Goal: Information Seeking & Learning: Learn about a topic

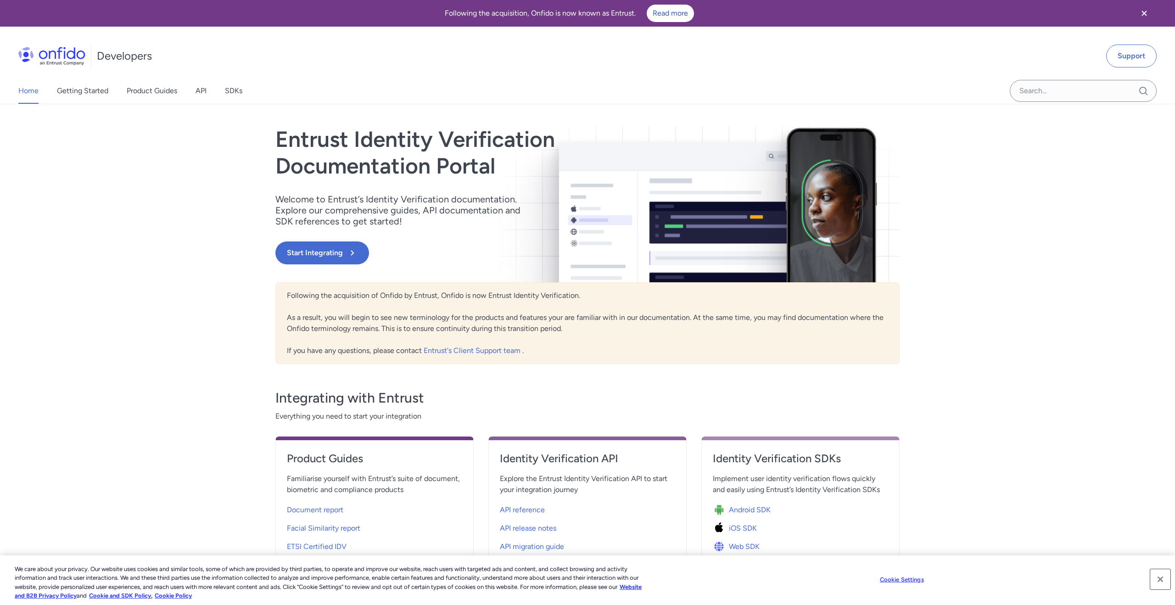
click at [1159, 579] on button "Close" at bounding box center [1160, 579] width 20 height 20
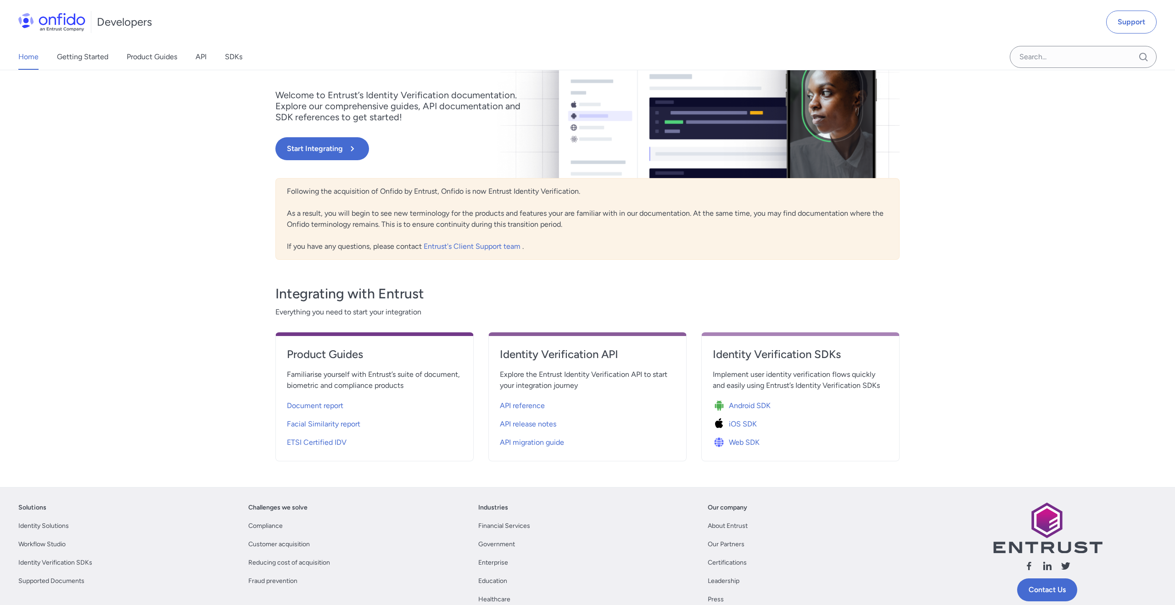
scroll to position [116, 0]
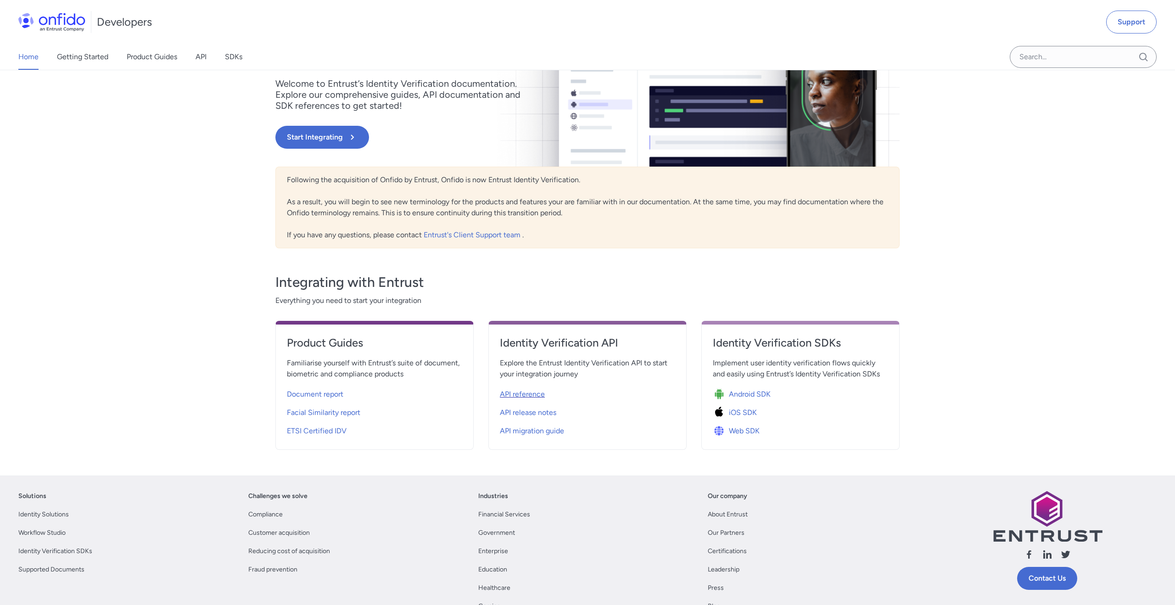
click at [536, 391] on span "API reference" at bounding box center [522, 394] width 45 height 11
select select "http"
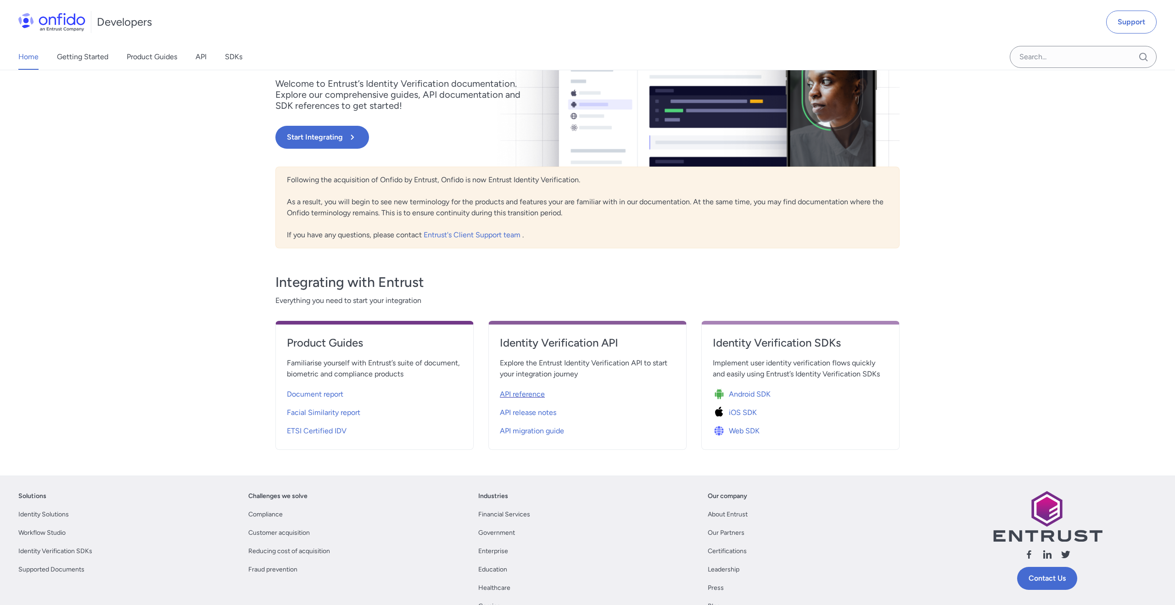
select select "http"
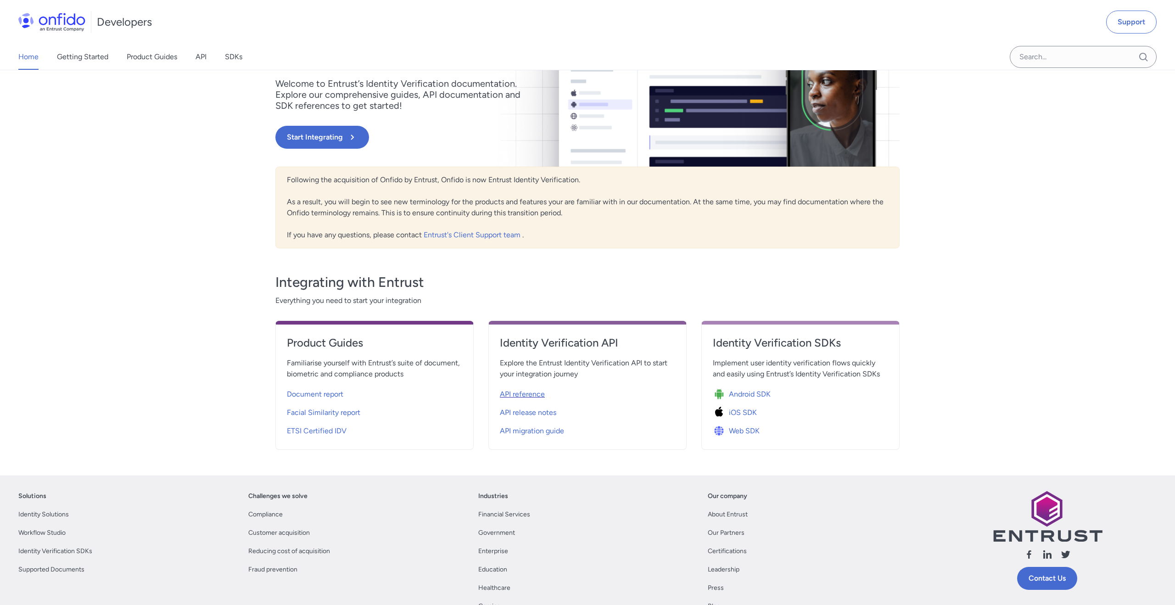
select select "http"
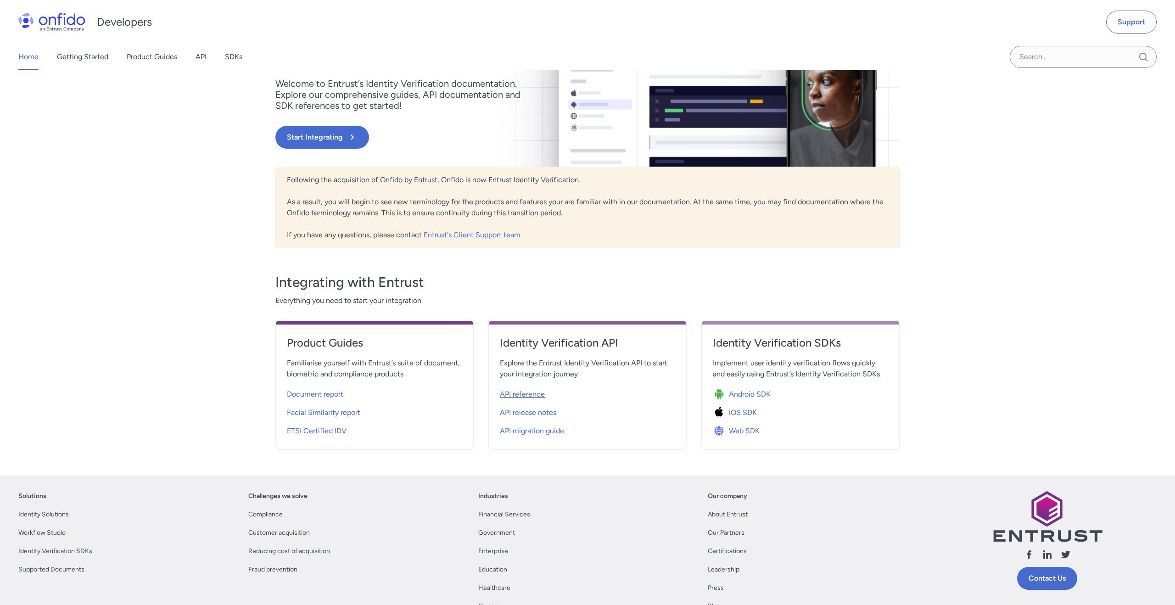
select select "http"
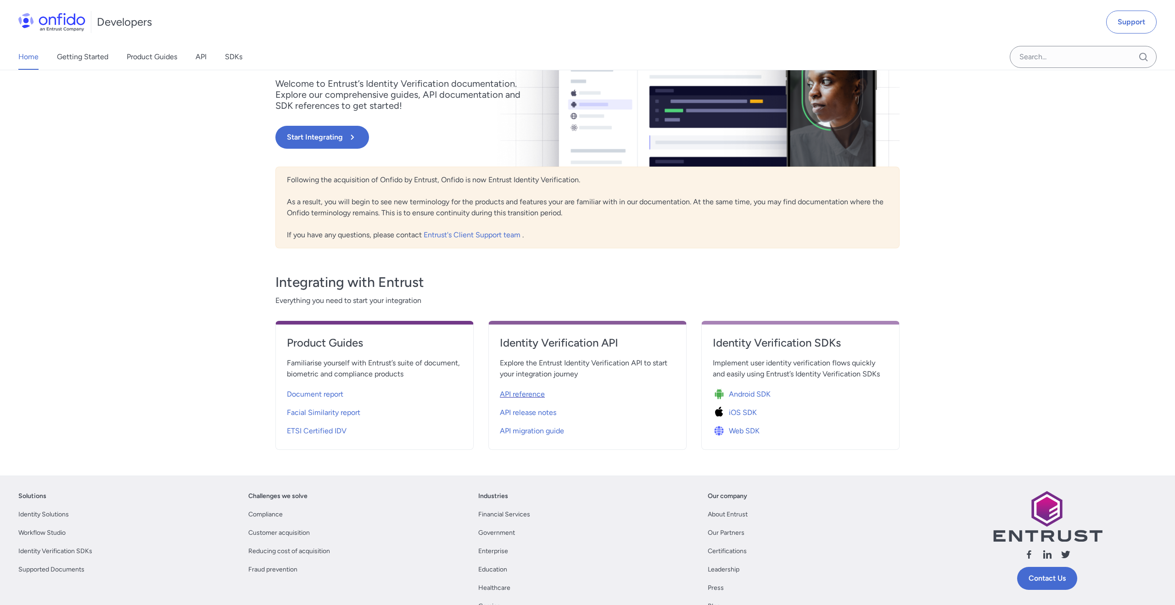
select select "http"
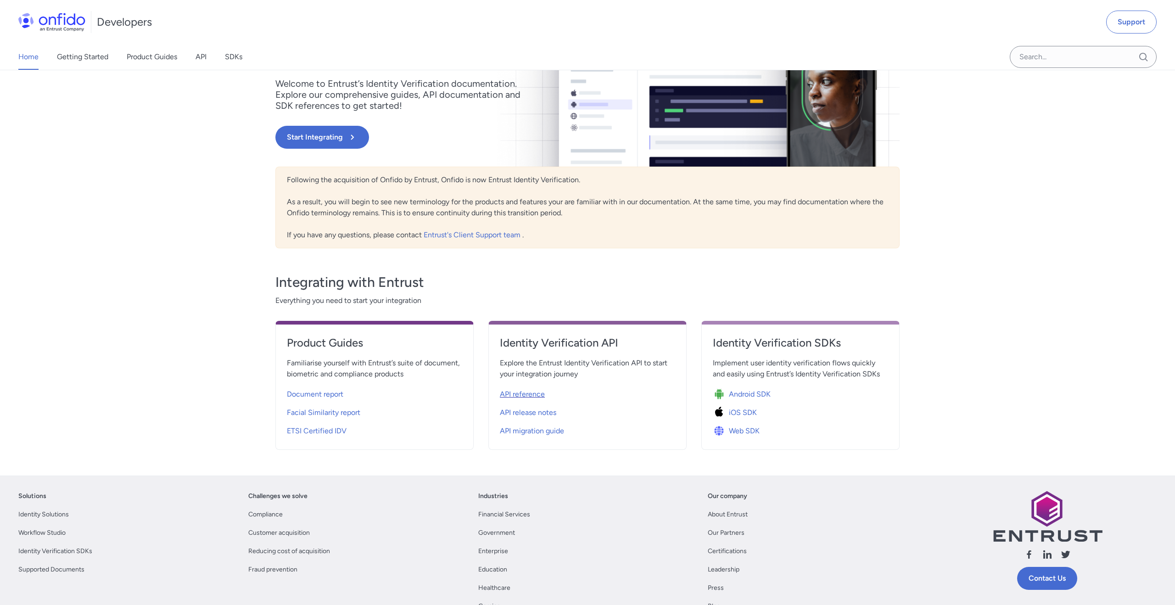
select select "http"
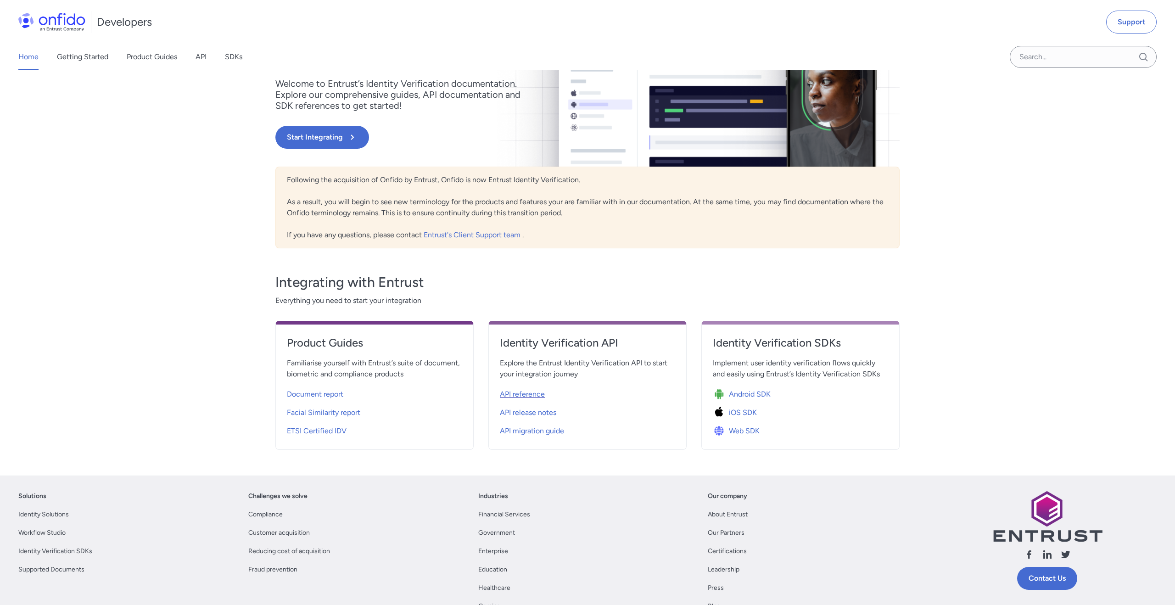
select select "http"
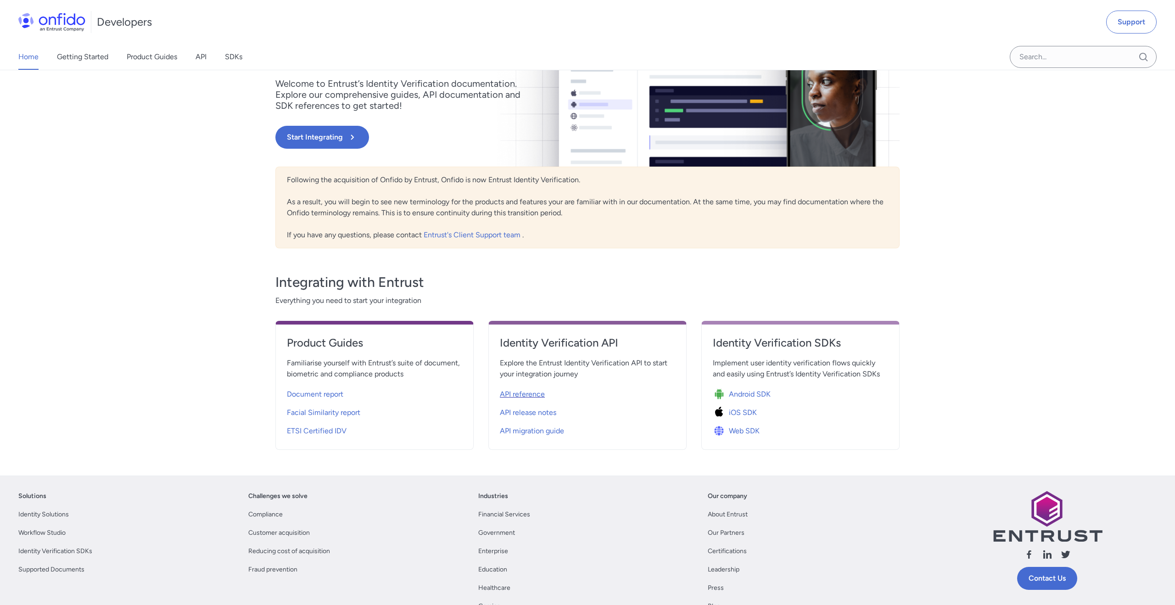
select select "http"
